Goal: Task Accomplishment & Management: Use online tool/utility

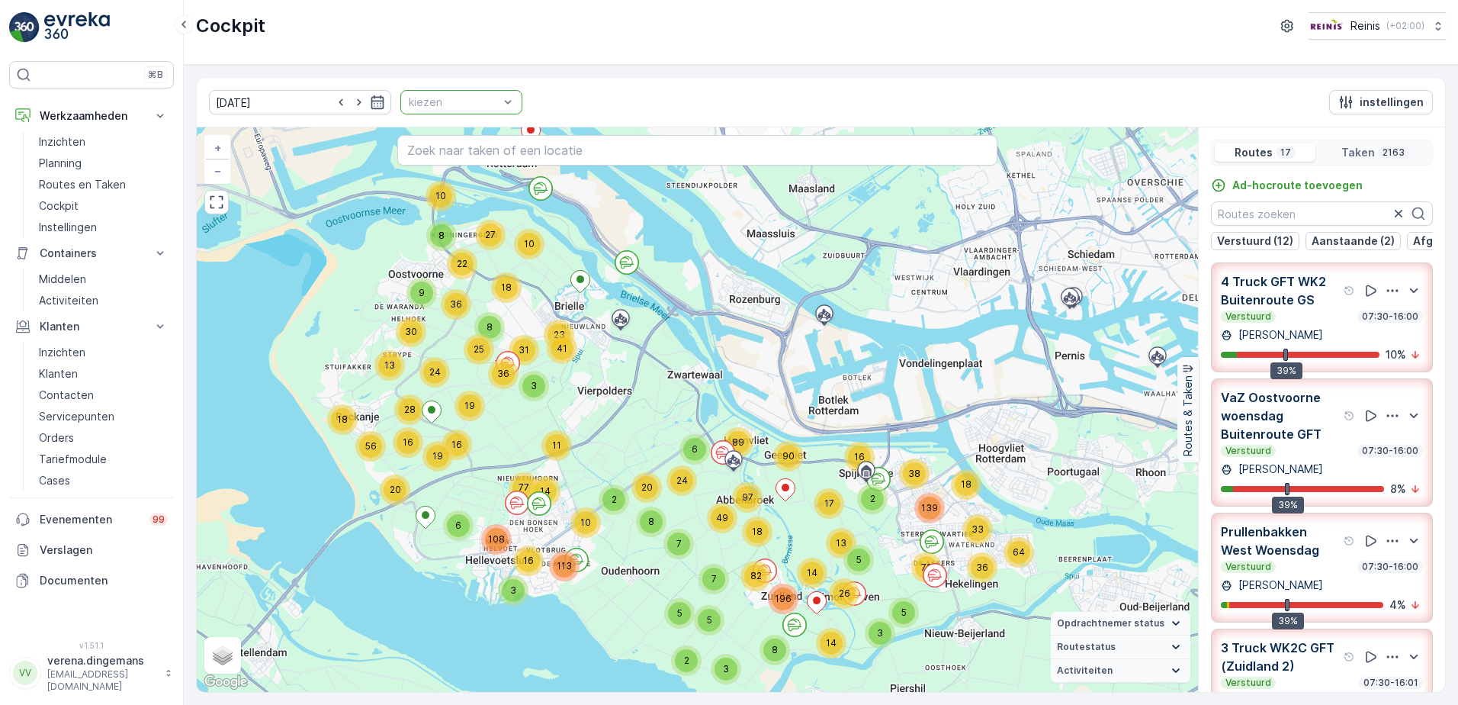
scroll to position [1642, 0]
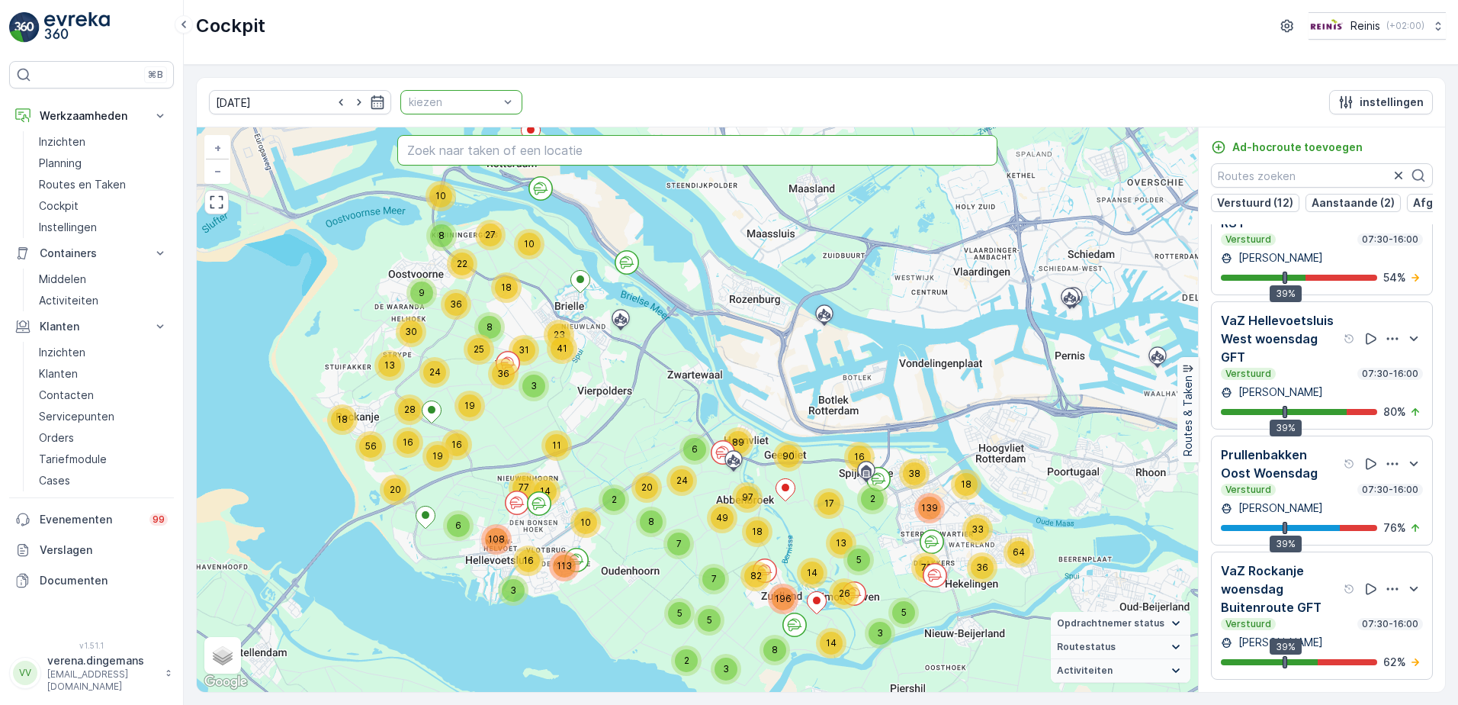
click at [479, 140] on input "text" at bounding box center [697, 150] width 601 height 30
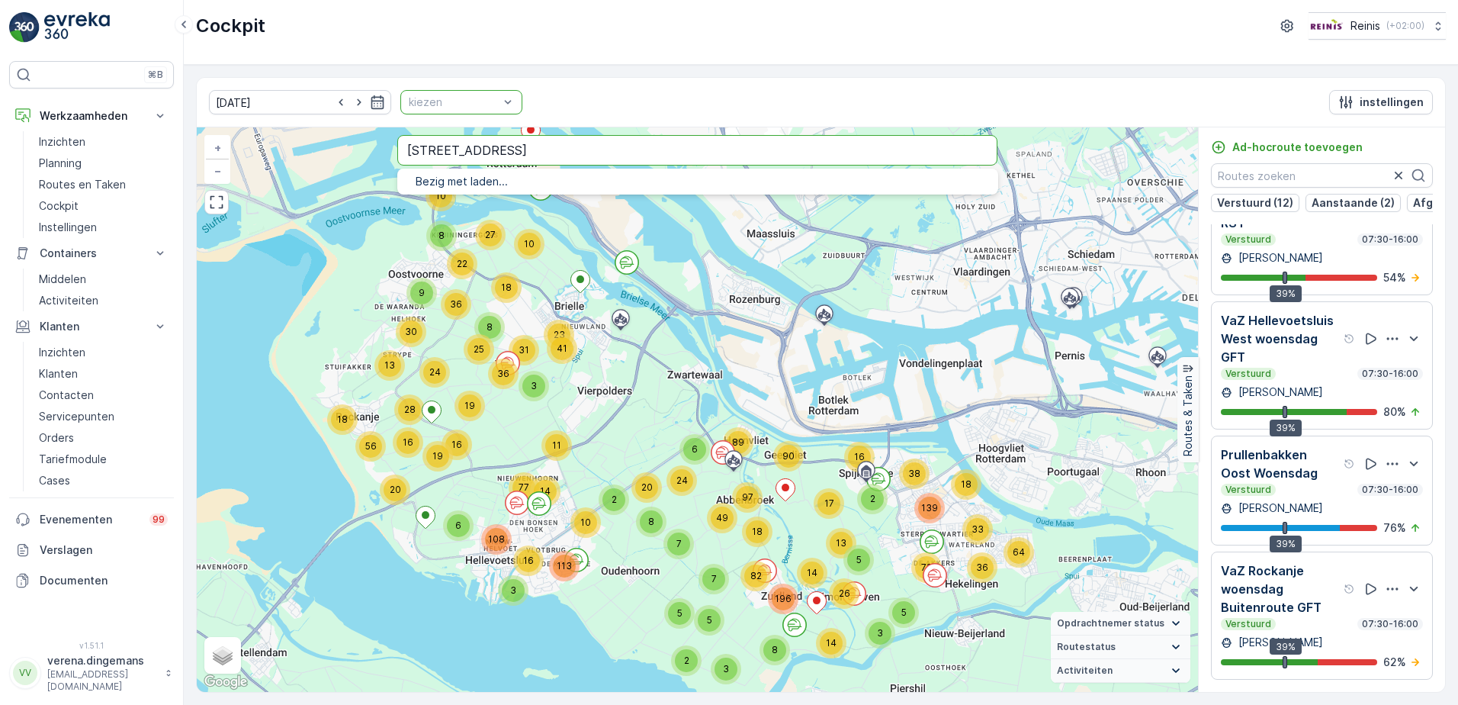
type input "[STREET_ADDRESS]"
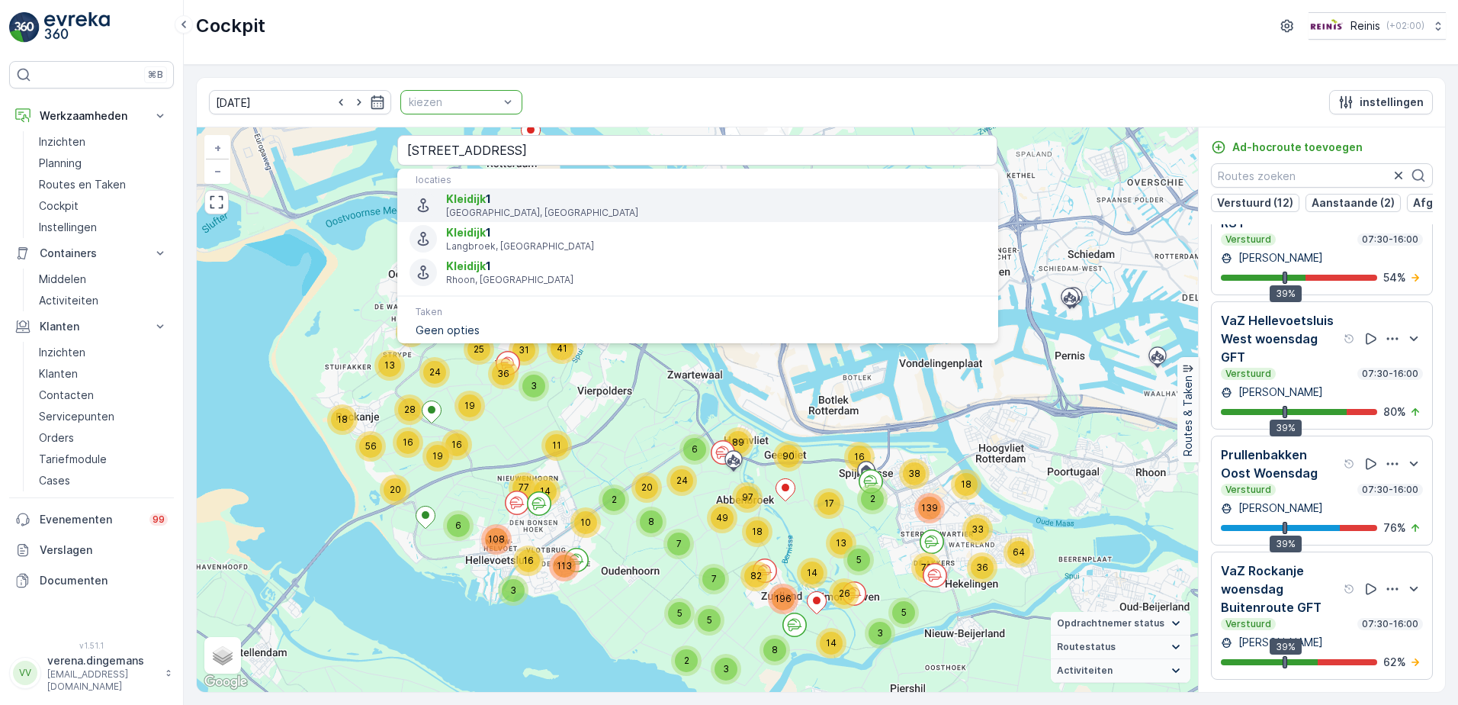
click at [507, 197] on span "[STREET_ADDRESS]" at bounding box center [715, 198] width 539 height 15
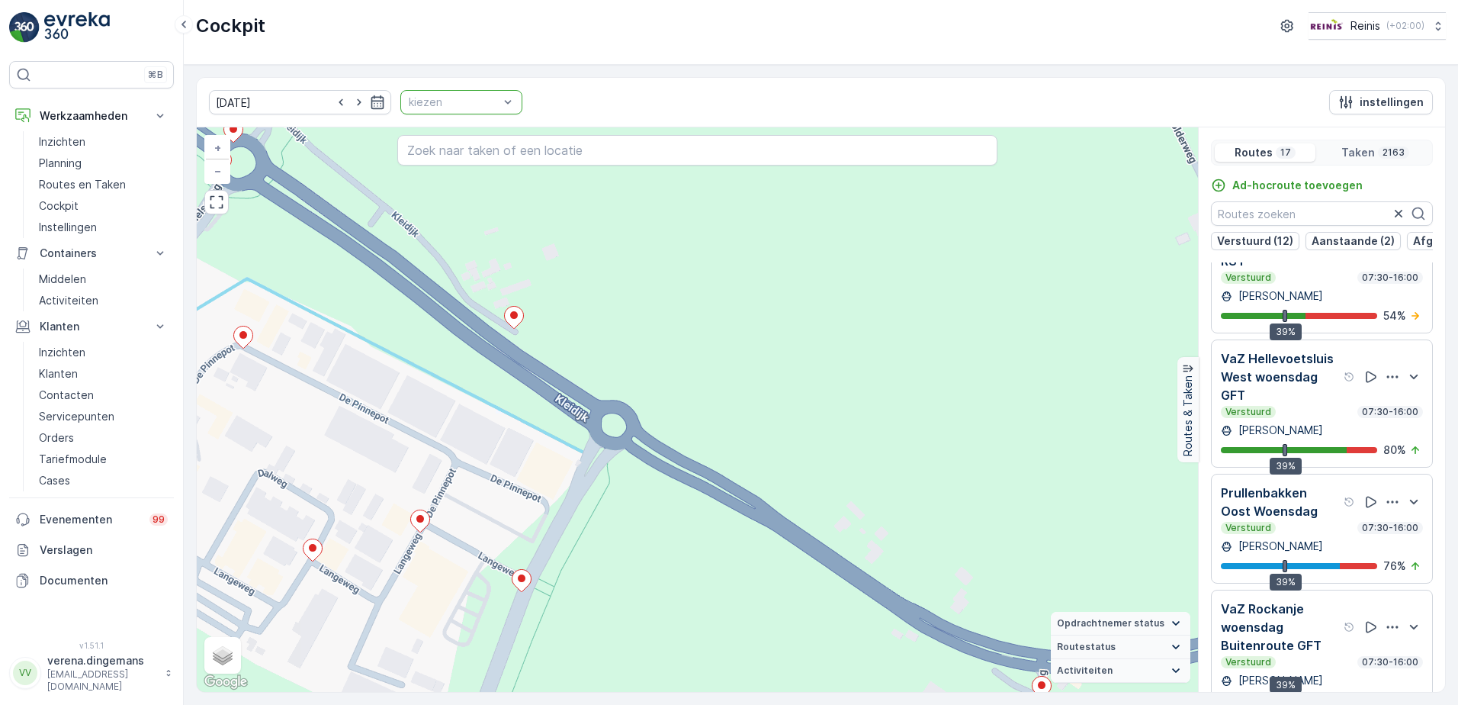
scroll to position [38, 0]
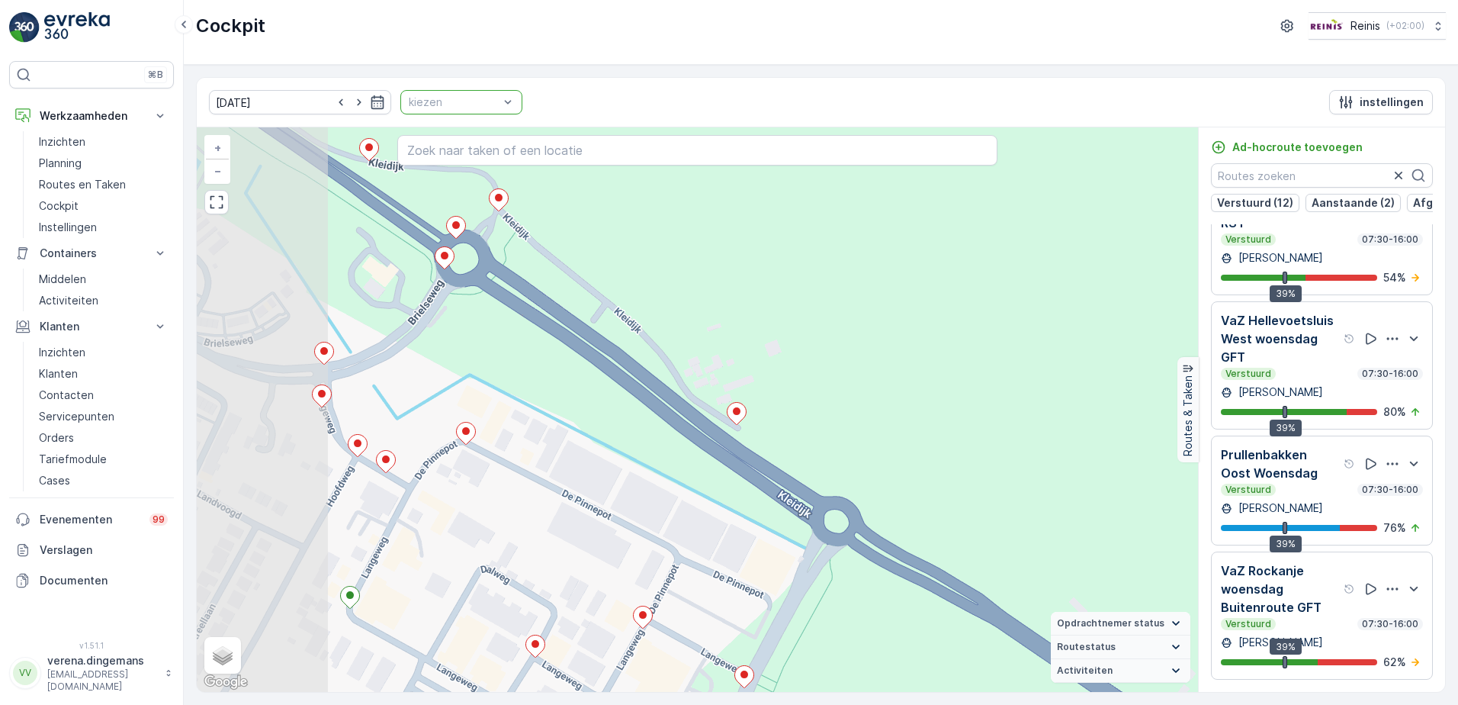
drag, startPoint x: 708, startPoint y: 440, endPoint x: 931, endPoint y: 536, distance: 242.5
click at [931, 536] on div "3 2 2 2 2 2 2 2 2 2 4 2 2 3 2 3 2 3 2 2 2 2 2 2 2 3 2 2 2 2 2 2 2 2 3 2 2 3 4 2…" at bounding box center [697, 409] width 1001 height 564
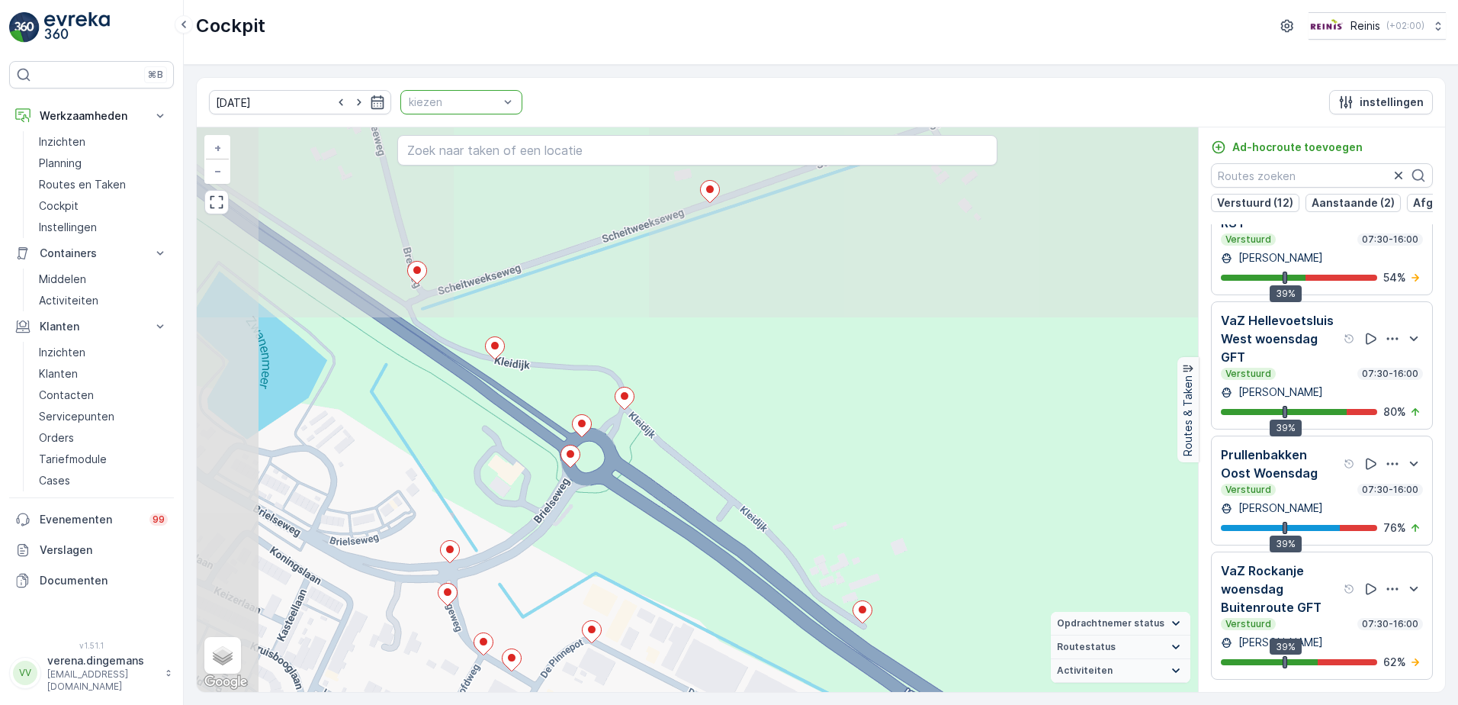
drag, startPoint x: 468, startPoint y: 292, endPoint x: 594, endPoint y: 490, distance: 234.8
click at [594, 490] on div "3 2 2 2 2 2 2 2 2 2 4 2 2 3 2 3 2 3 2 2 2 2 2 2 2 3 2 2 2 2 2 2 2 2 3 2 2 3 4 2…" at bounding box center [697, 409] width 1001 height 564
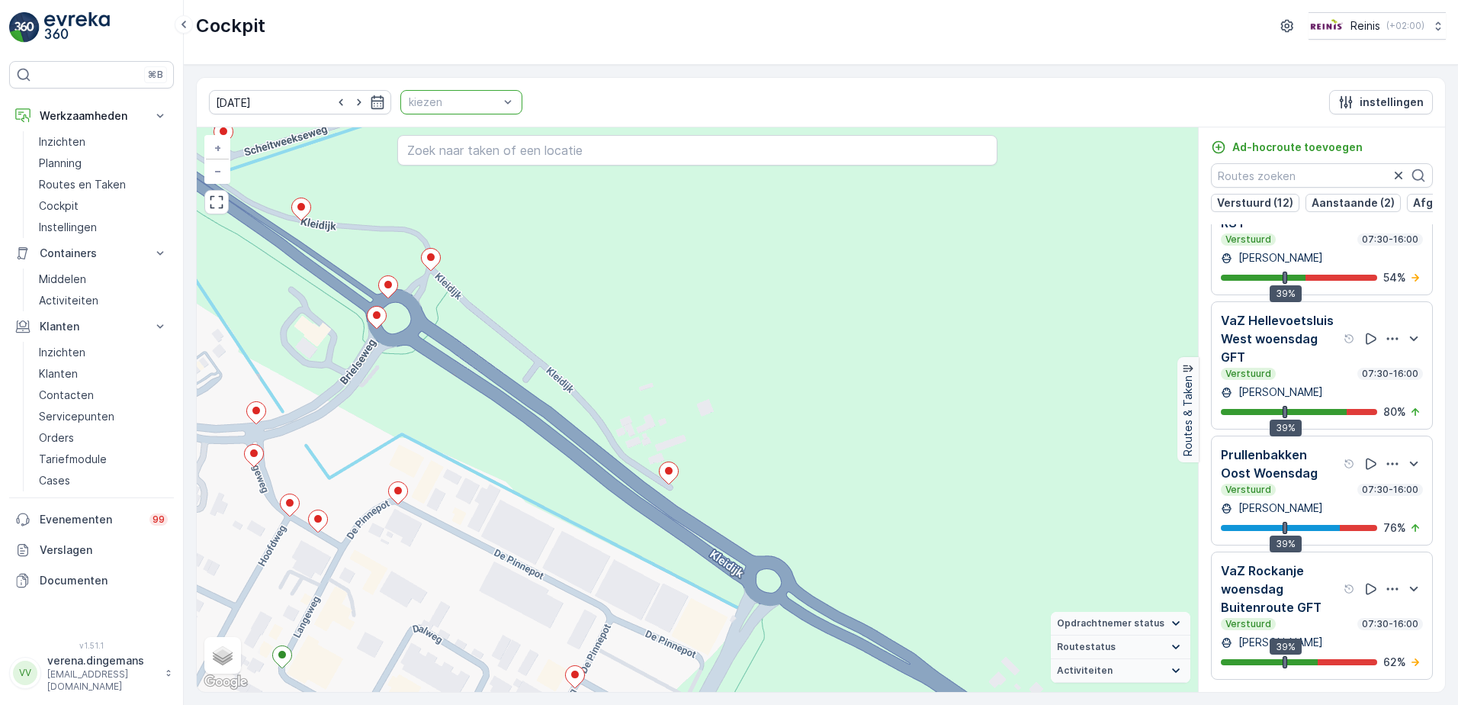
drag, startPoint x: 695, startPoint y: 534, endPoint x: 502, endPoint y: 396, distance: 238.3
click at [502, 396] on div "3 2 2 2 2 2 2 2 2 2 4 2 2 3 2 3 2 3 2 2 2 2 2 2 2 3 2 2 2 2 2 2 2 2 3 2 2 3 4 2…" at bounding box center [697, 409] width 1001 height 564
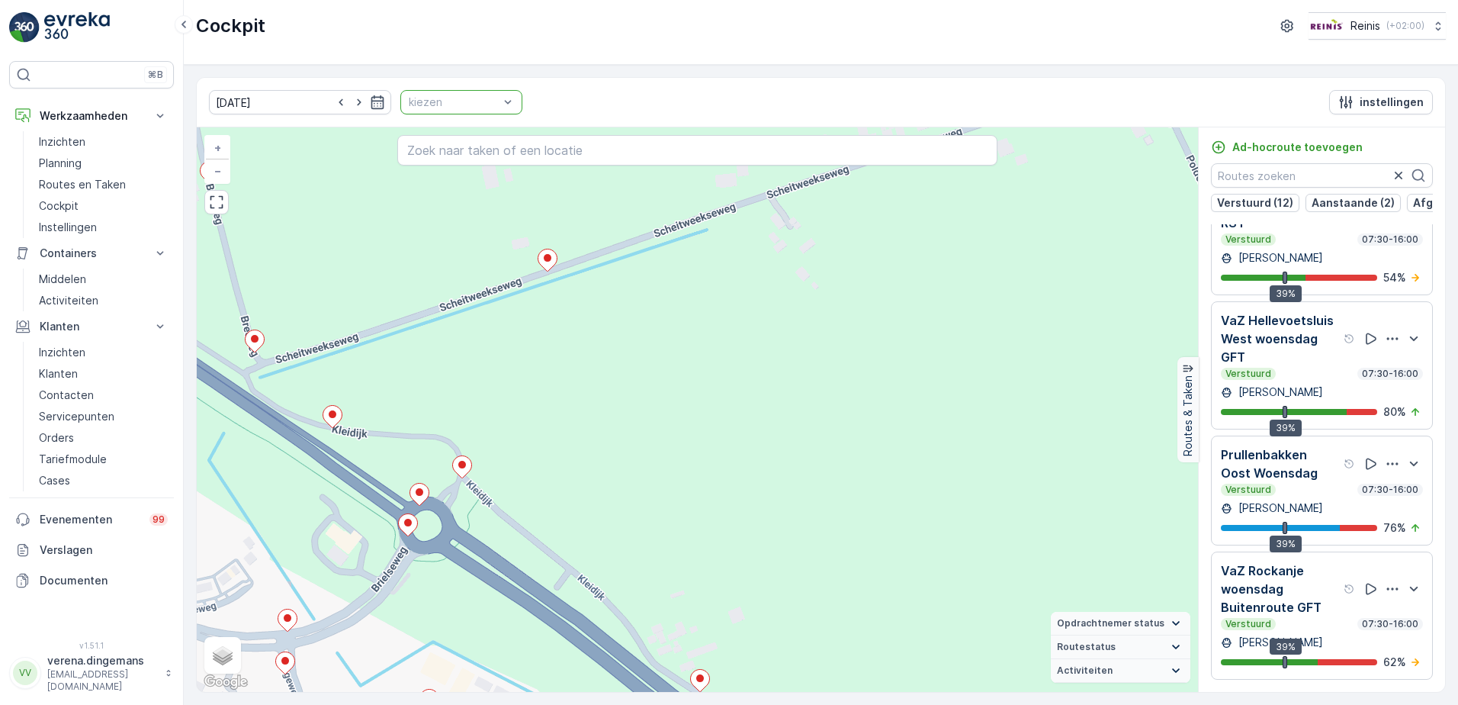
drag, startPoint x: 325, startPoint y: 197, endPoint x: 356, endPoint y: 405, distance: 209.7
click at [356, 405] on div "3 2 2 2 2 2 2 2 2 2 4 2 2 3 2 3 2 3 2 2 2 2 2 2 2 3 2 2 2 2 2 2 2 2 3 2 2 3 4 2…" at bounding box center [697, 409] width 1001 height 564
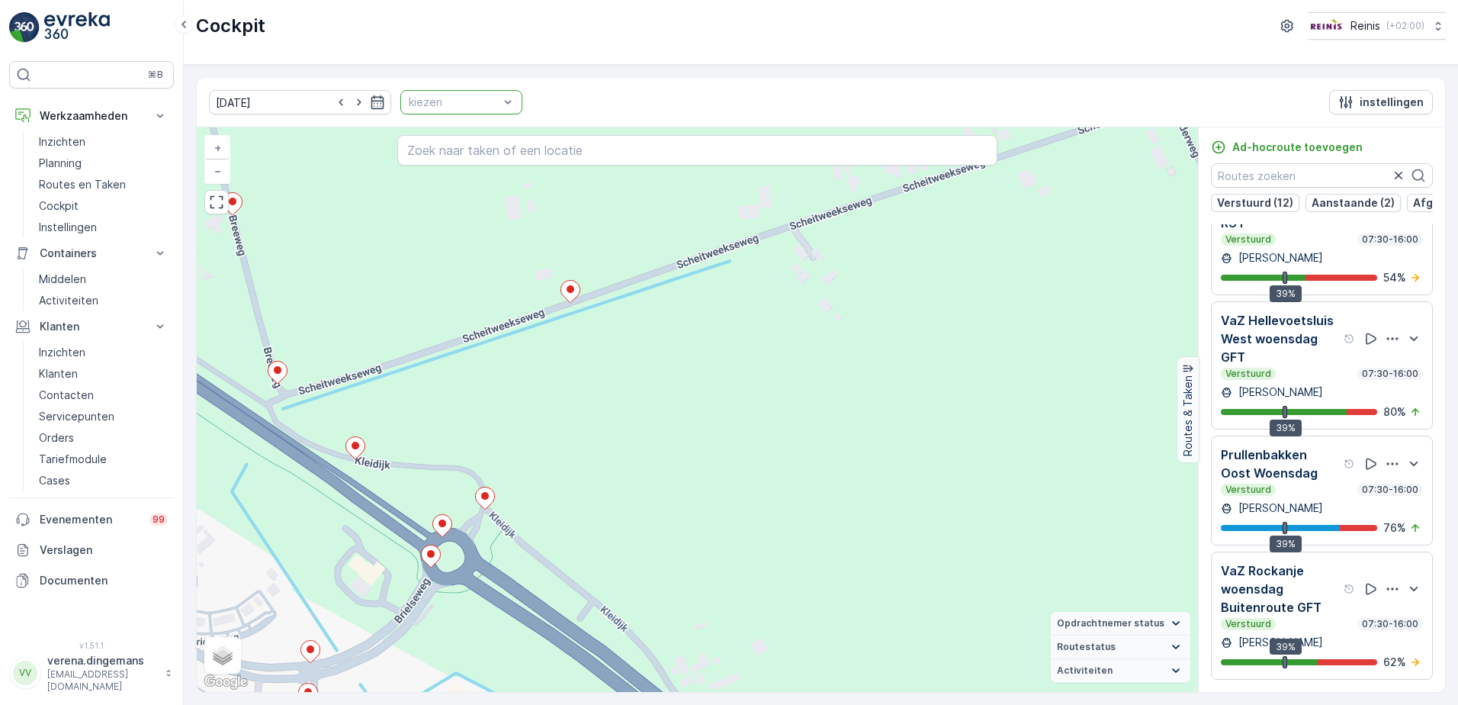
click at [469, 391] on div "3 2 2 2 2 2 2 2 2 2 4 2 2 3 2 3 2 3 2 2 2 2 2 2 2 3 2 2 2 2 2 2 2 2 3 2 2 3 4 2…" at bounding box center [697, 409] width 1001 height 564
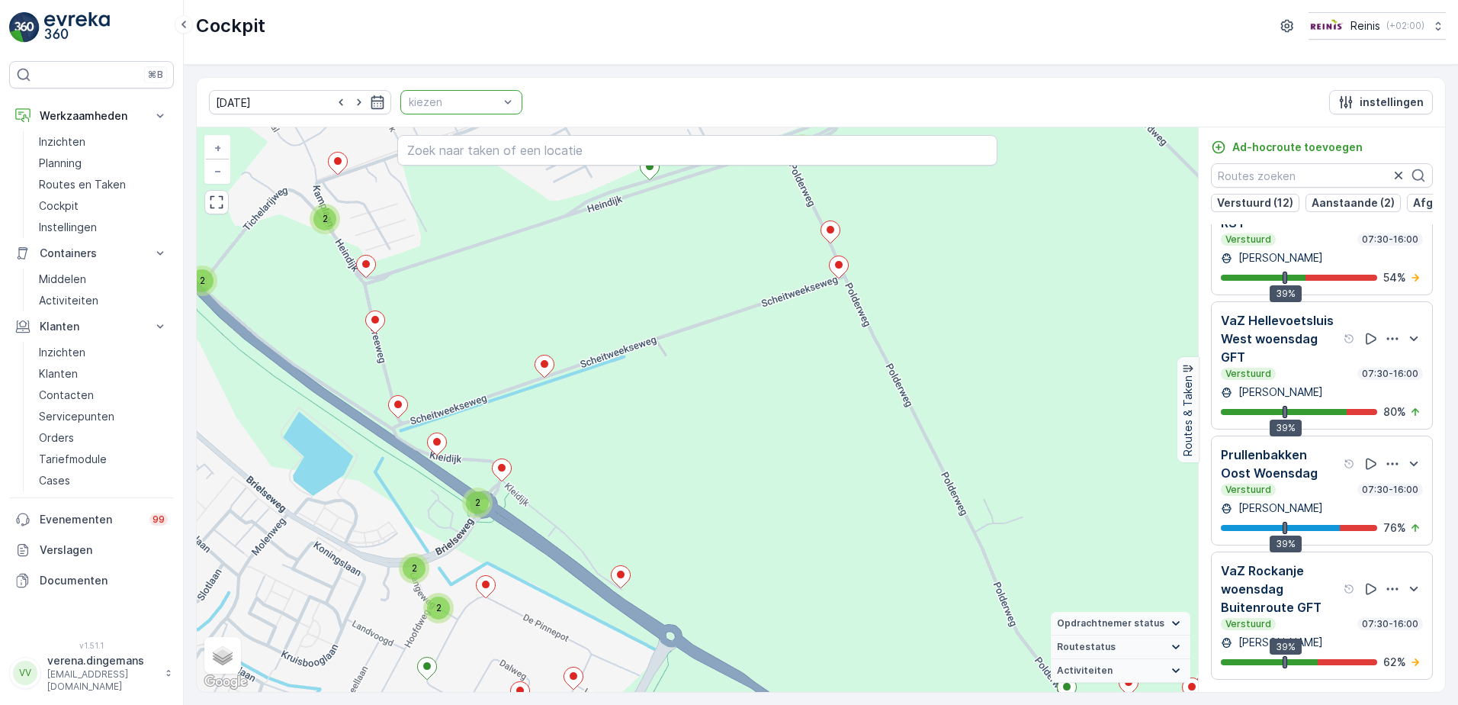
drag, startPoint x: 507, startPoint y: 403, endPoint x: 483, endPoint y: 467, distance: 69.0
click at [532, 434] on div "2 2 3 2 2 3 2 2 3 2 2 2 3 3 2 4 3 2 3 2 2 2 2 2 2 2 2 2 2 3 2 2 2 2 2 4 4 2 2 2…" at bounding box center [697, 409] width 1001 height 564
click at [1312, 596] on p "VaZ Rockanje woensdag Buitenroute GFT" at bounding box center [1281, 588] width 120 height 55
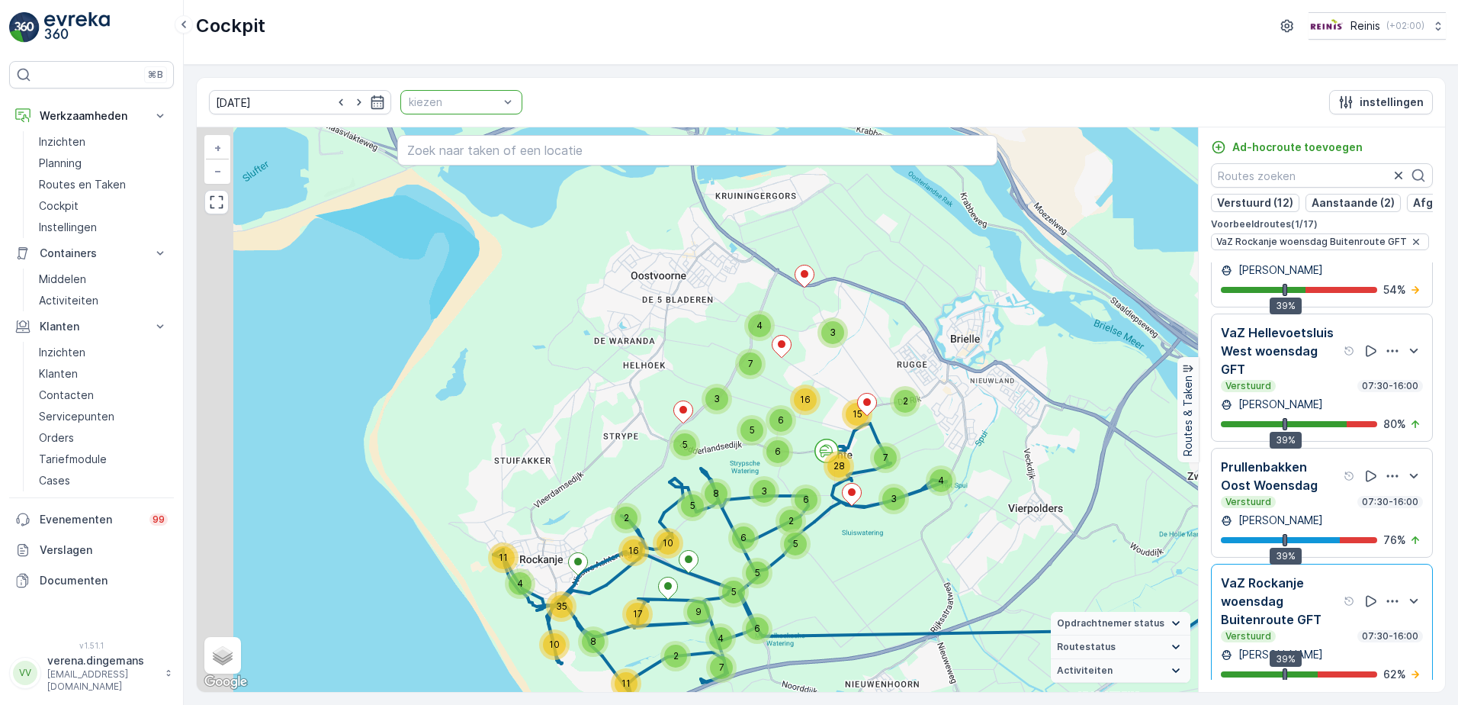
drag, startPoint x: 714, startPoint y: 522, endPoint x: 762, endPoint y: 479, distance: 64.8
click at [762, 479] on div "3" at bounding box center [764, 491] width 30 height 30
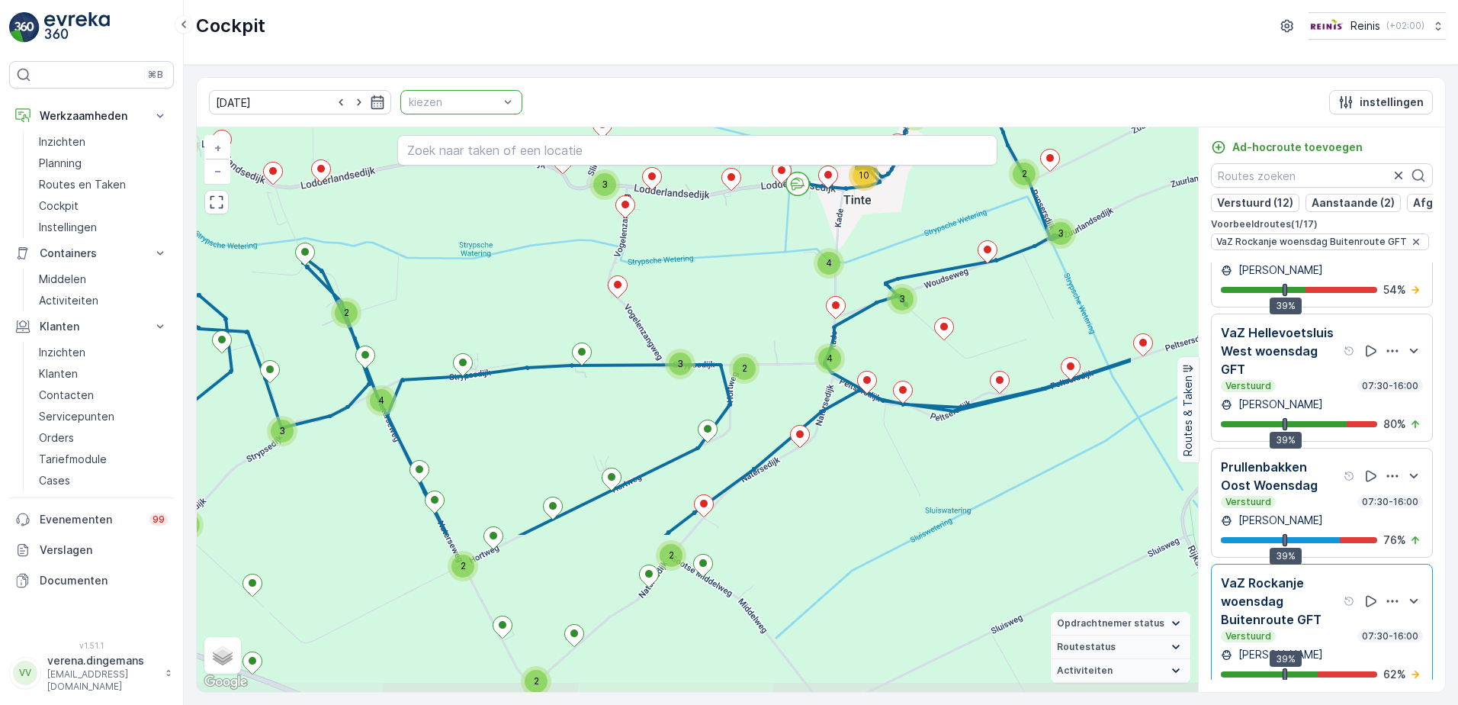
drag, startPoint x: 969, startPoint y: 521, endPoint x: 815, endPoint y: 319, distance: 253.5
click at [815, 319] on div "3 2 2 2 2 3 4 6 3 2 2 3 2 3 2 3 3 4 4 10 3 2 2 2 2 3 2 2 3 3 2 4 2 2 2 2 2 5 9 …" at bounding box center [697, 409] width 1001 height 564
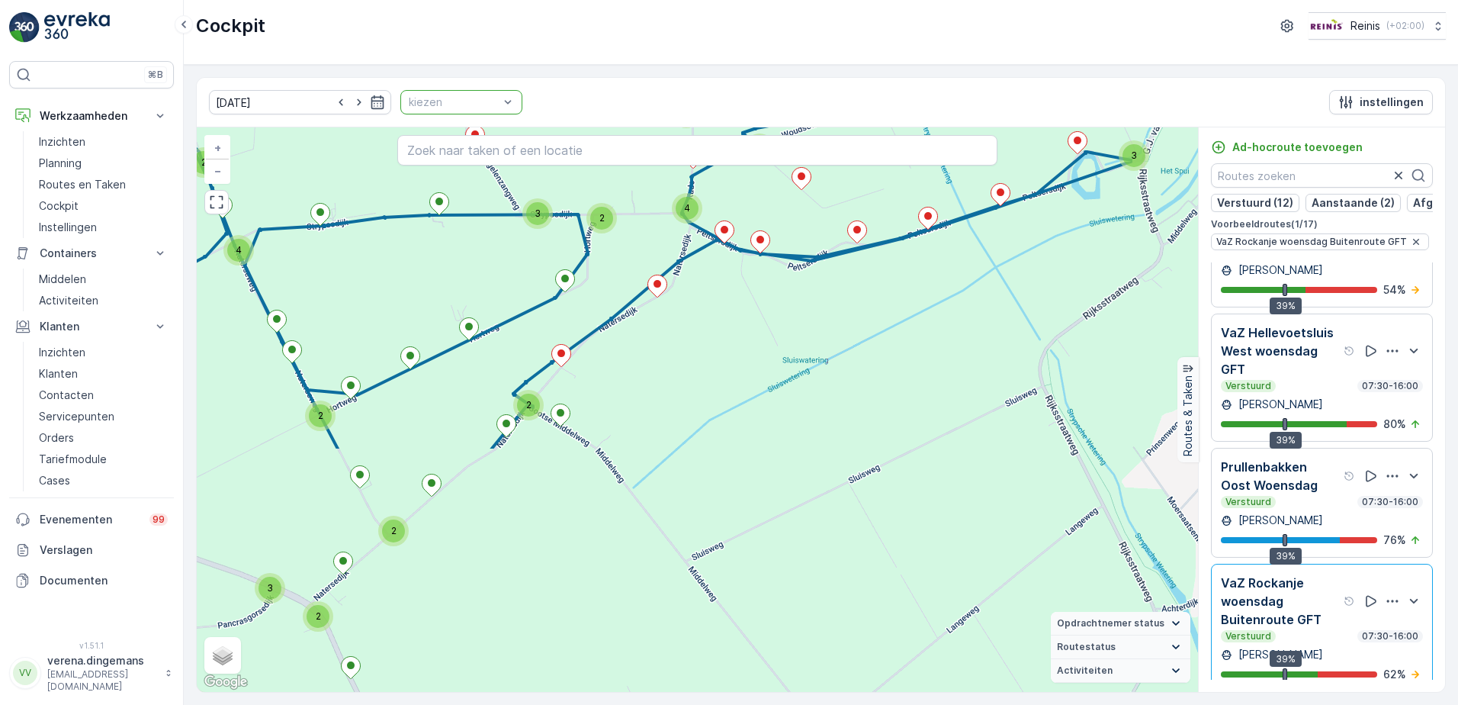
drag, startPoint x: 905, startPoint y: 630, endPoint x: 738, endPoint y: 328, distance: 345.0
click at [738, 328] on div "3 2 2 2 2 3 4 6 3 2 2 3 2 3 2 3 3 4 4 10 3 2 2 2 2 3 2 2 3 3 2 4 2 2 2 2 2 5 9 …" at bounding box center [697, 409] width 1001 height 564
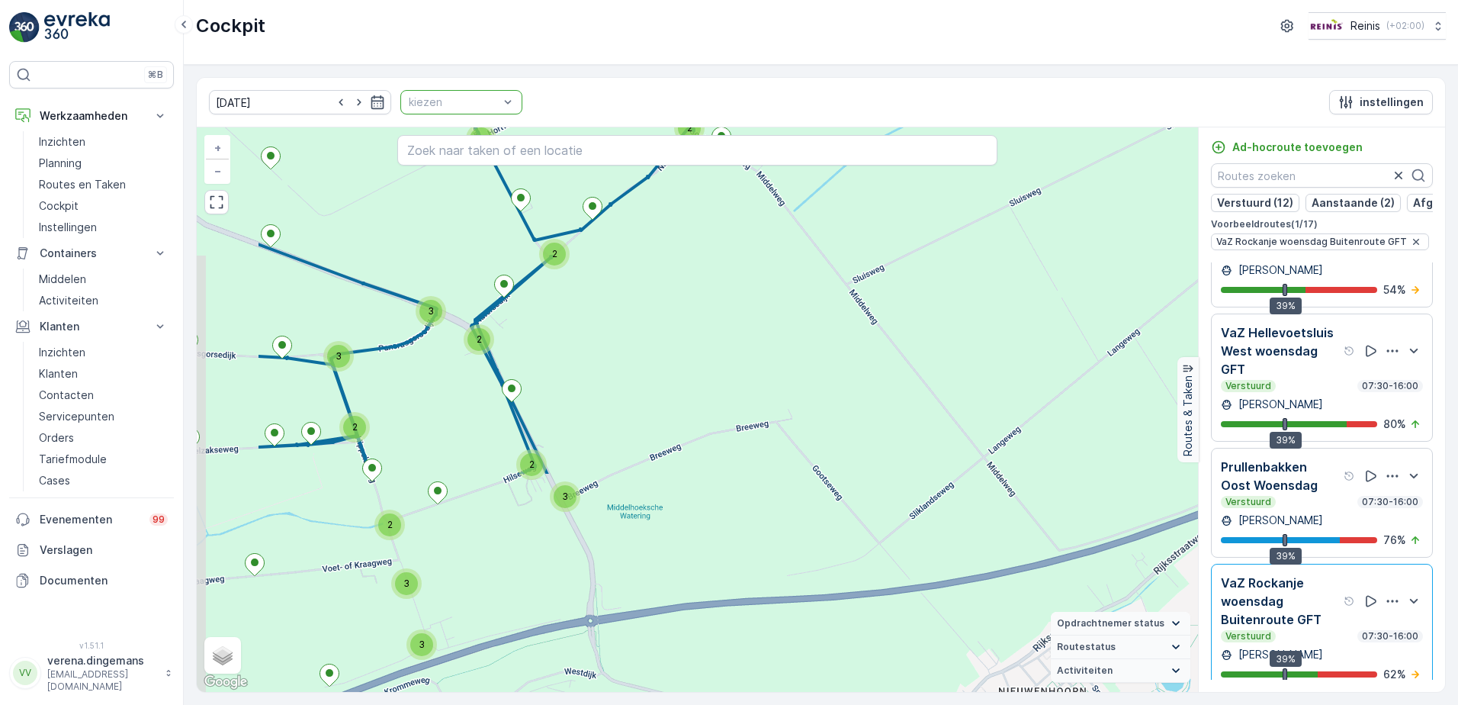
drag, startPoint x: 565, startPoint y: 564, endPoint x: 715, endPoint y: 305, distance: 299.6
click at [715, 305] on div "3 2 2 2 2 3 4 6 3 2 2 3 2 3 2 3 3 4 4 10 3 2 2 2 2 3 2 2 3 3 2 4 2 2 2 2 2 5 9 …" at bounding box center [697, 409] width 1001 height 564
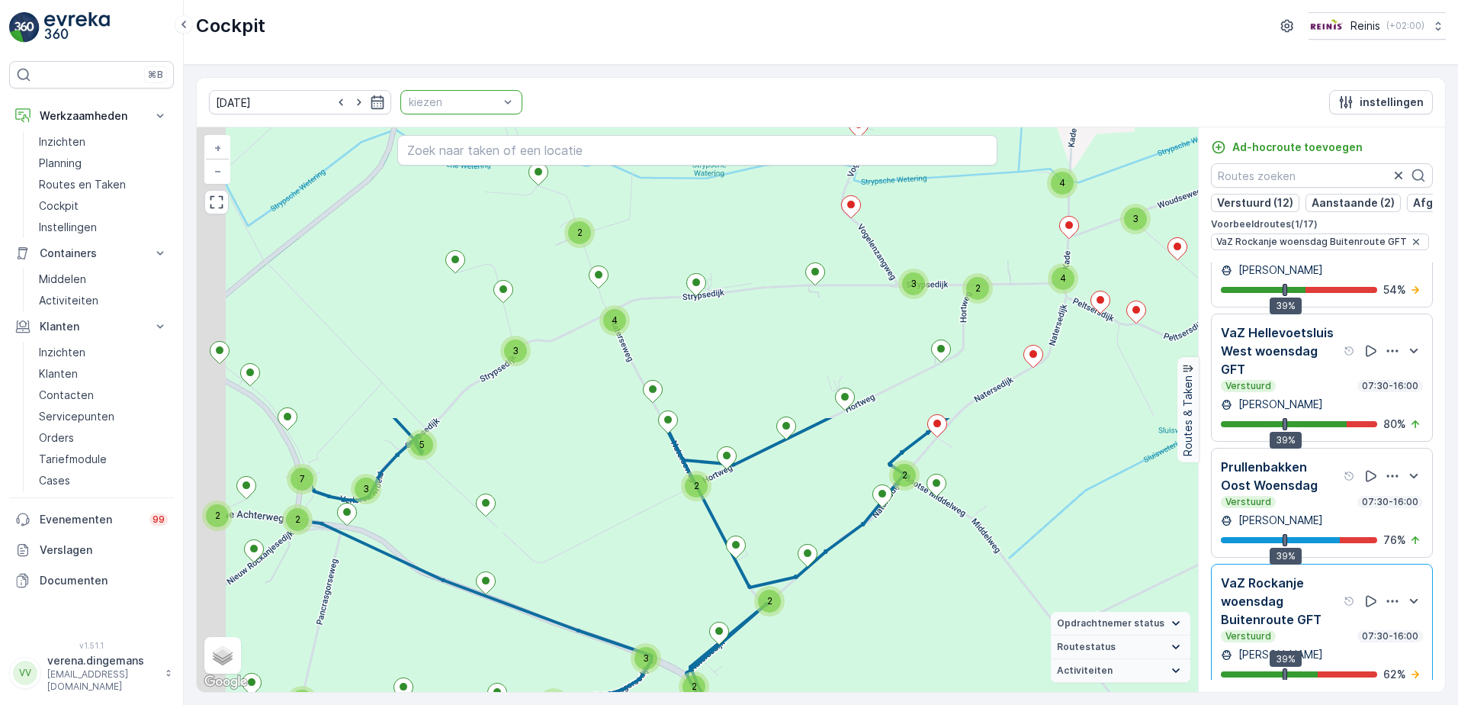
drag, startPoint x: 731, startPoint y: 375, endPoint x: 827, endPoint y: 540, distance: 190.7
click at [891, 639] on div "3 2 2 2 2 3 4 6 3 2 2 3 2 3 2 3 3 4 4 10 3 2 2 2 2 3 2 2 3 3 2 4 2 2 2 2 2 5 9 …" at bounding box center [697, 409] width 1001 height 564
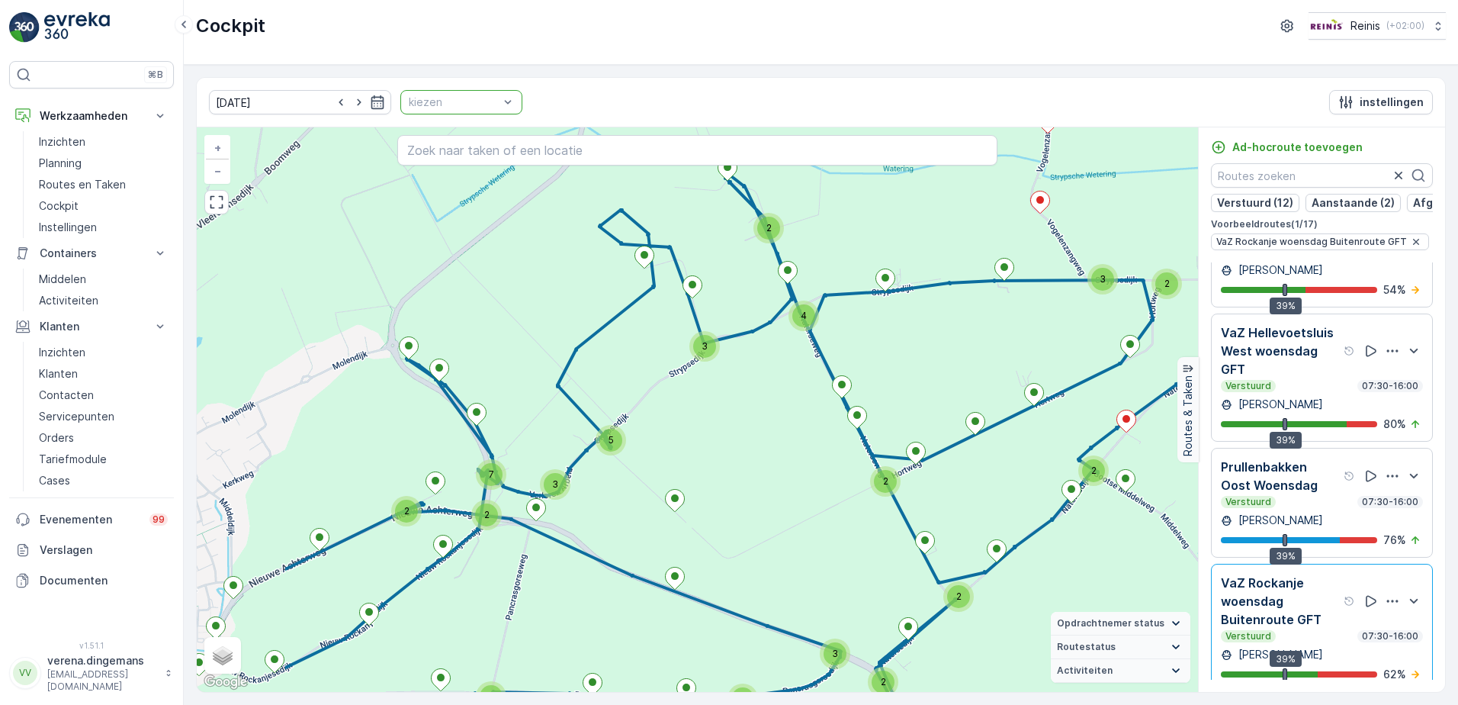
drag, startPoint x: 492, startPoint y: 538, endPoint x: 680, endPoint y: 533, distance: 188.4
click at [680, 533] on div "3 2 2 2 2 3 4 6 3 2 2 3 2 3 2 3 3 4 4 10 3 2 2 2 2 3 2 2 3 3 2 4 2 2 2 2 2 5 9 …" at bounding box center [697, 409] width 1001 height 564
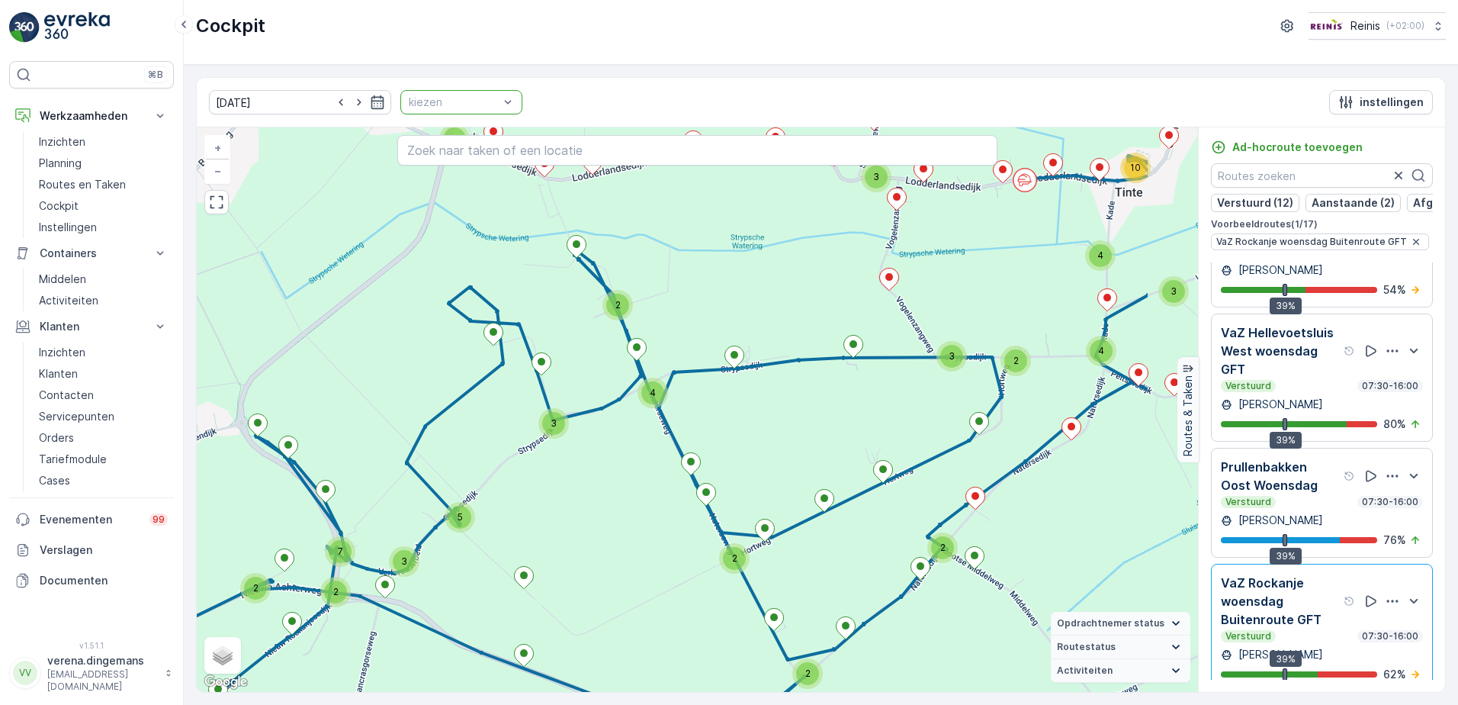
drag, startPoint x: 970, startPoint y: 321, endPoint x: 819, endPoint y: 398, distance: 169.5
click at [819, 398] on div "3 2 2 2 2 3 4 6 3 2 2 3 2 3 2 3 3 4 4 10 3 2 2 2 2 3 2 2 3 3 2 4 2 2 2 2 2 5 9 …" at bounding box center [697, 409] width 1001 height 564
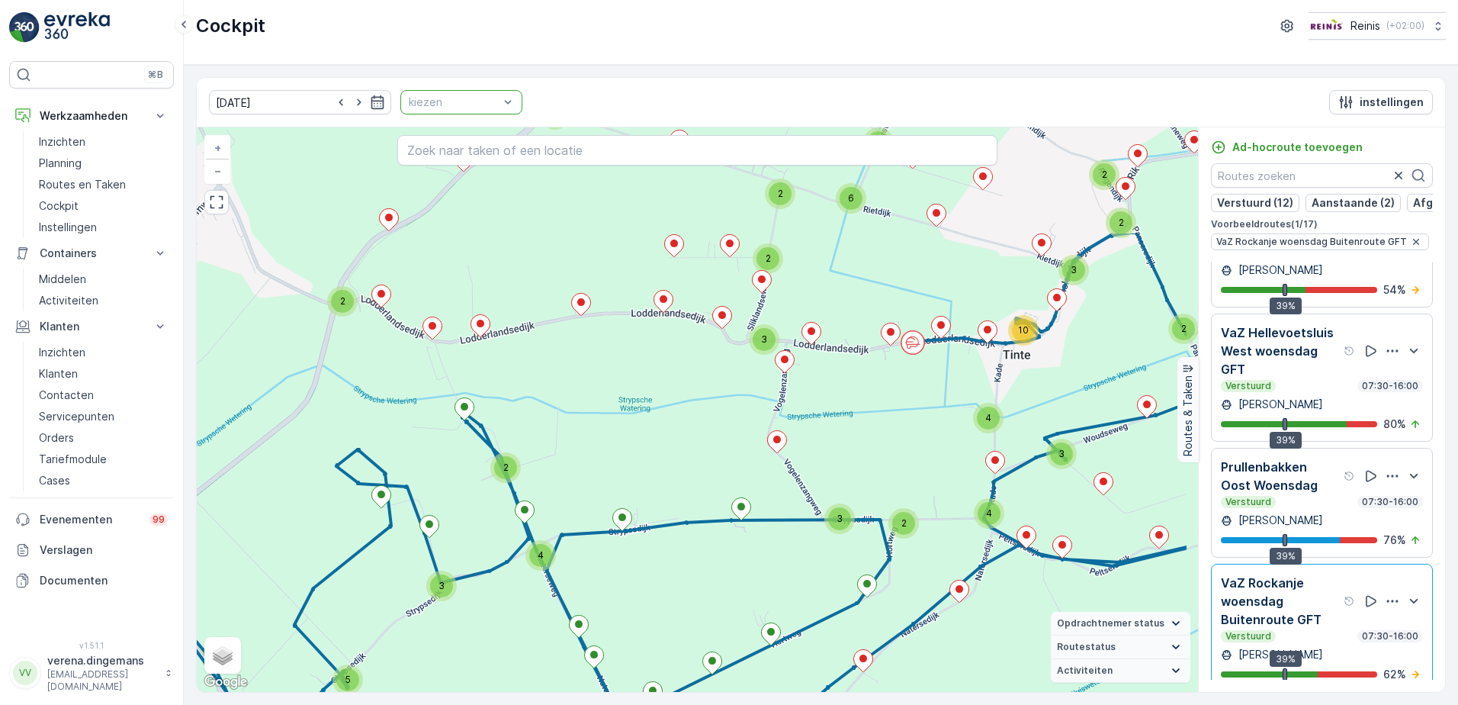
drag, startPoint x: 1008, startPoint y: 271, endPoint x: 896, endPoint y: 433, distance: 197.3
click at [896, 433] on div "3 2 2 2 2 3 4 6 3 2 2 3 2 3 2 3 3 4 4 10 3 2 2 2 2 3 2 2 3 3 2 4 2 2 2 2 2 5 9 …" at bounding box center [697, 409] width 1001 height 564
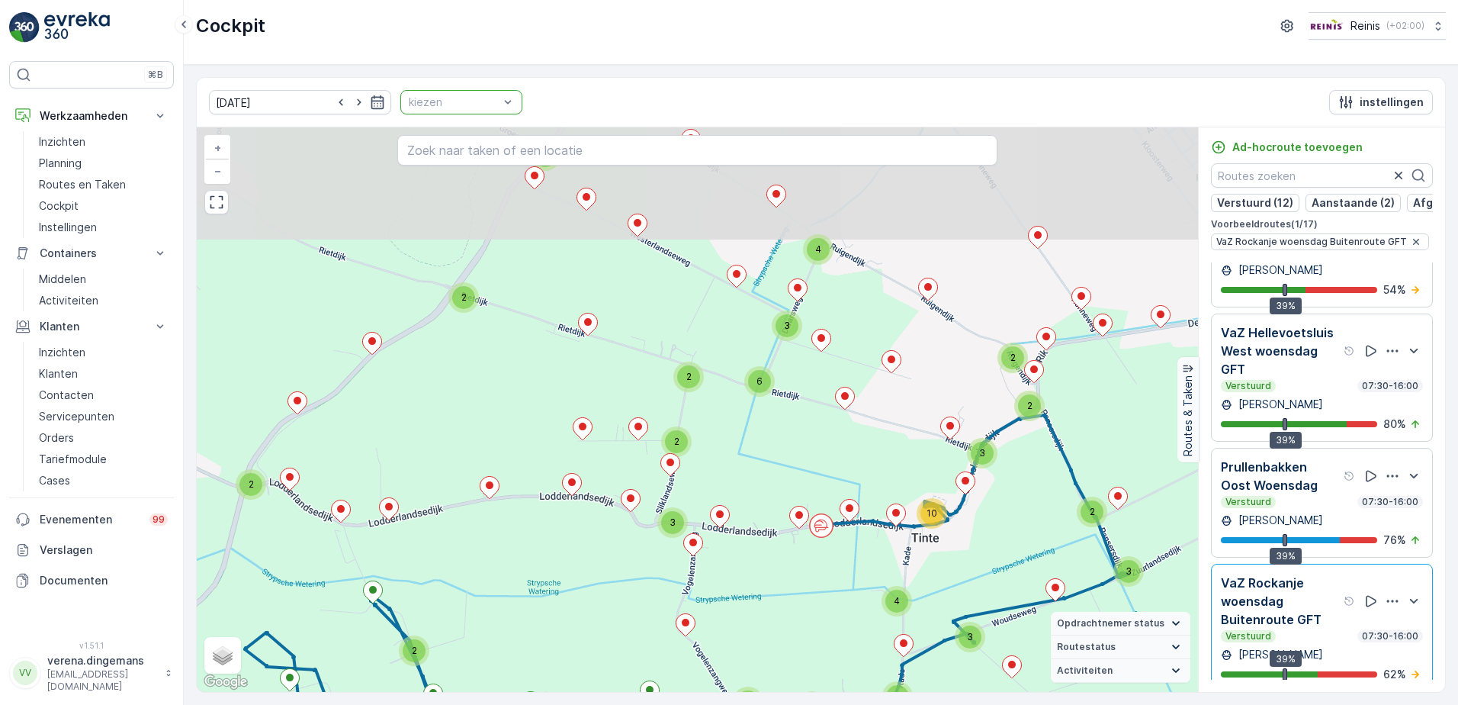
drag, startPoint x: 703, startPoint y: 390, endPoint x: 612, endPoint y: 573, distance: 204.6
click at [612, 573] on div "3 2 2 2 2 3 4 6 3 2 2 3 2 3 2 3 3 4 4 10 3 2 2 2 2 3 2 2 3 3 2 4 2 2 2 2 2 5 9 …" at bounding box center [697, 409] width 1001 height 564
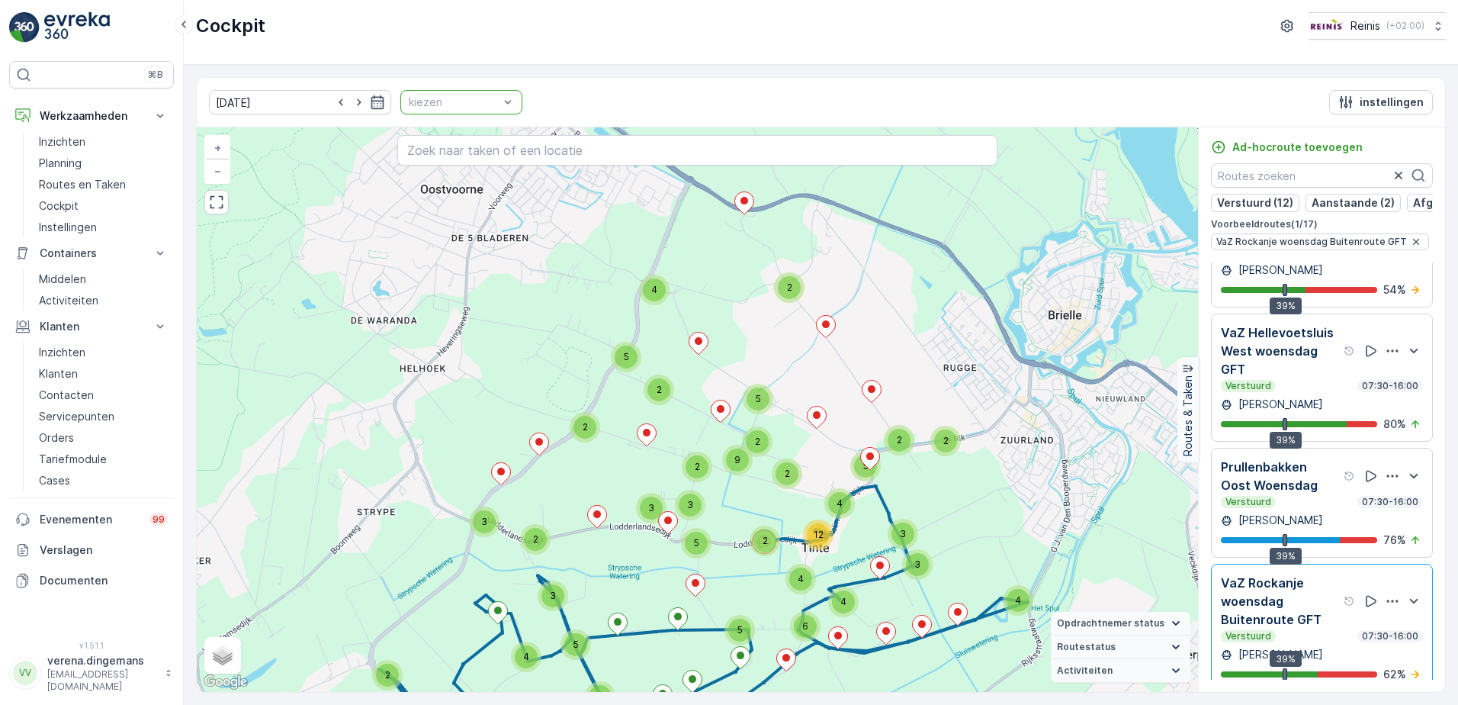
drag, startPoint x: 815, startPoint y: 294, endPoint x: 794, endPoint y: 371, distance: 79.7
click at [794, 371] on div "5 2 4 3 2 2 3 2 4 5 2 9 2 2 2 5 4 3 3 5 5 2 4 6 12 4 3 5 2 3 5 3 5 4 3 2 5 3 4 …" at bounding box center [697, 409] width 1001 height 564
click at [1318, 642] on div "Verstuurd 07:30-16:00" at bounding box center [1322, 636] width 202 height 12
